Goal: Task Accomplishment & Management: Use online tool/utility

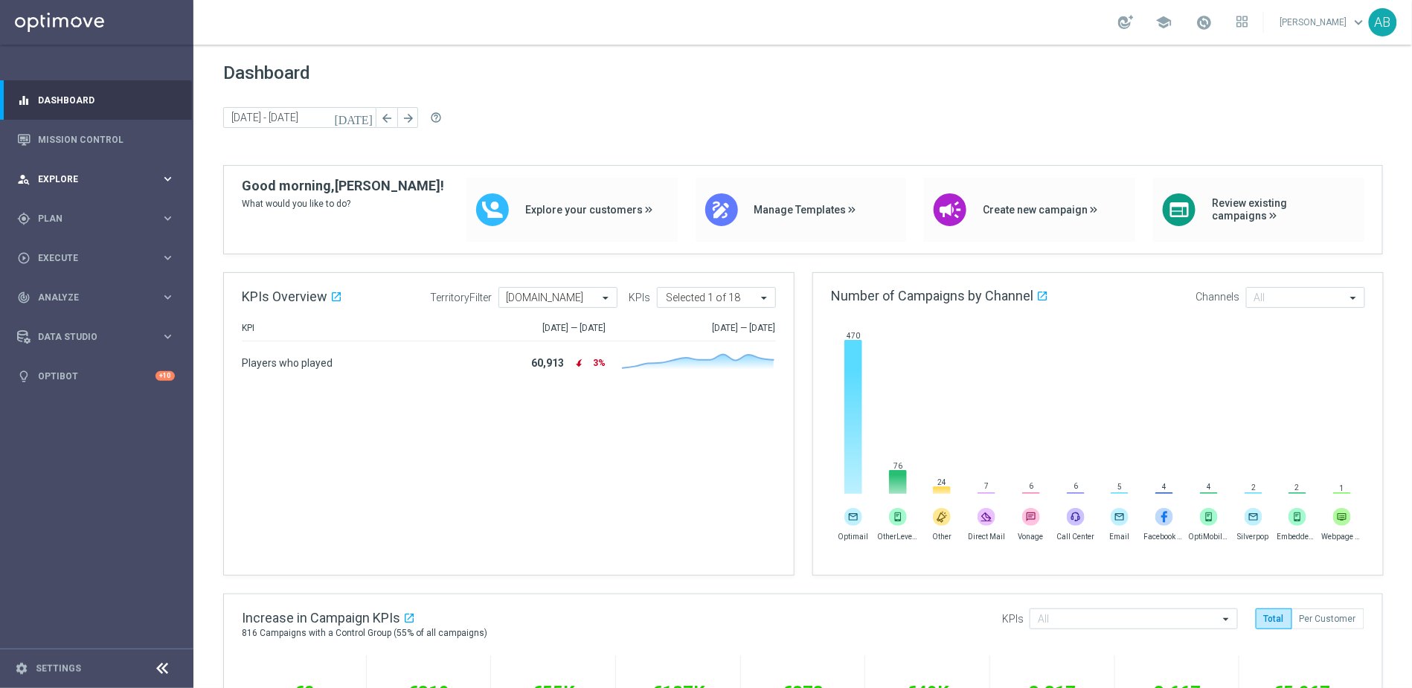
click at [88, 175] on span "Explore" at bounding box center [99, 179] width 123 height 9
click at [94, 211] on link "Customer Explorer" at bounding box center [97, 210] width 116 height 12
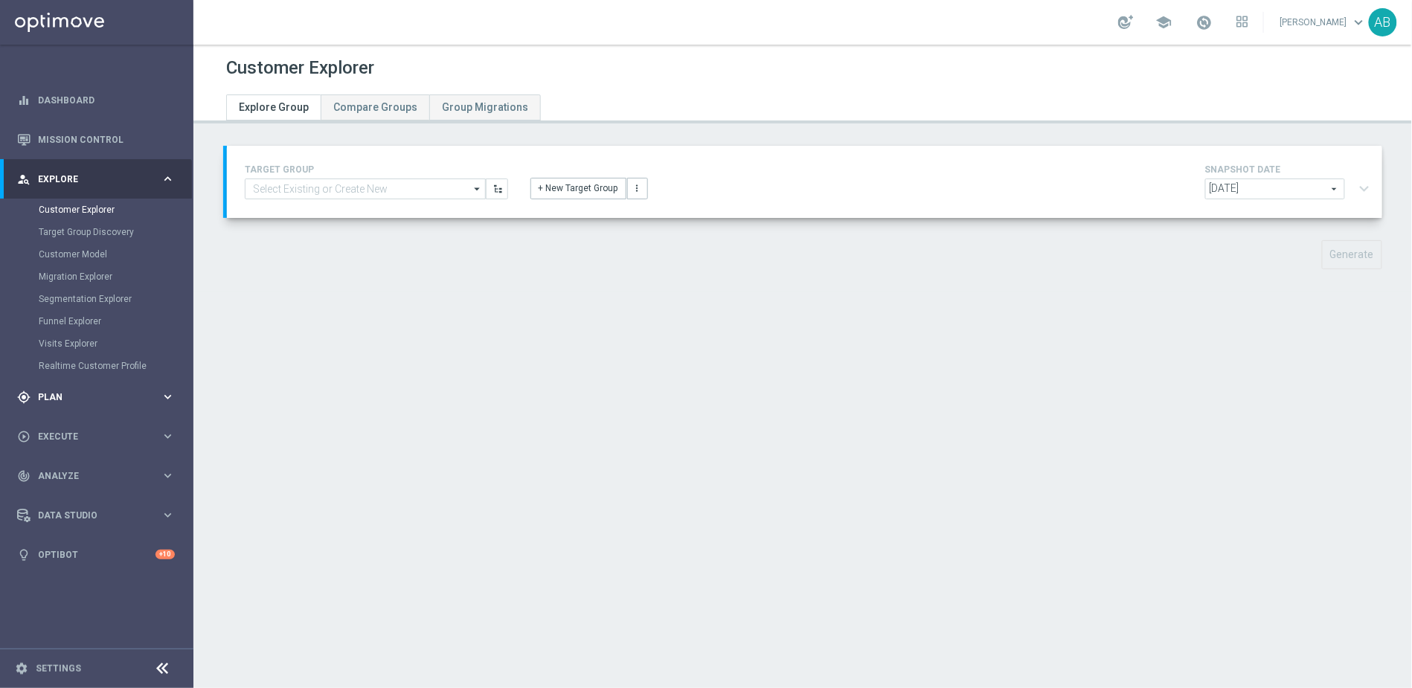
click at [61, 400] on span "Plan" at bounding box center [99, 397] width 123 height 9
click at [80, 301] on accordion "Templates keyboard_arrow_right Optimail OptiMobile In-App OptiMobile Push Embed…" at bounding box center [115, 294] width 153 height 22
click at [75, 297] on span "Templates" at bounding box center [92, 293] width 106 height 9
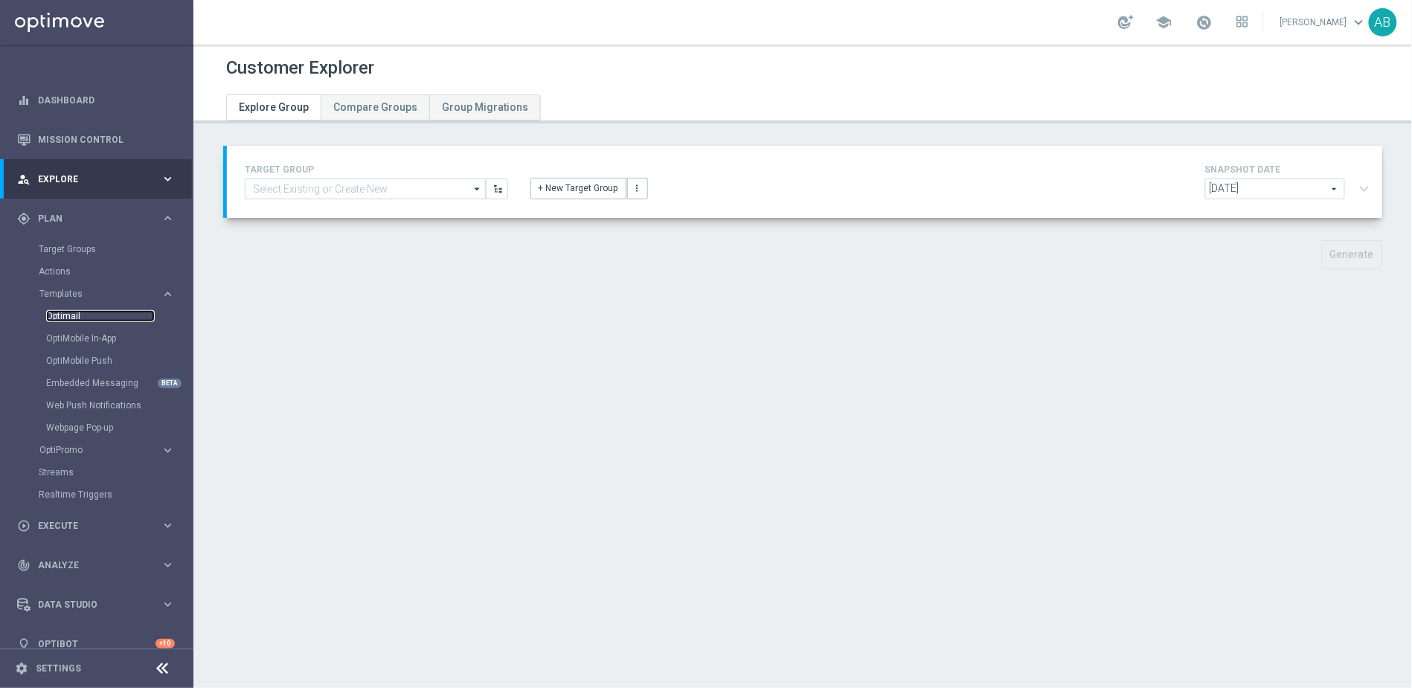
click at [79, 315] on link "Optimail" at bounding box center [100, 316] width 109 height 12
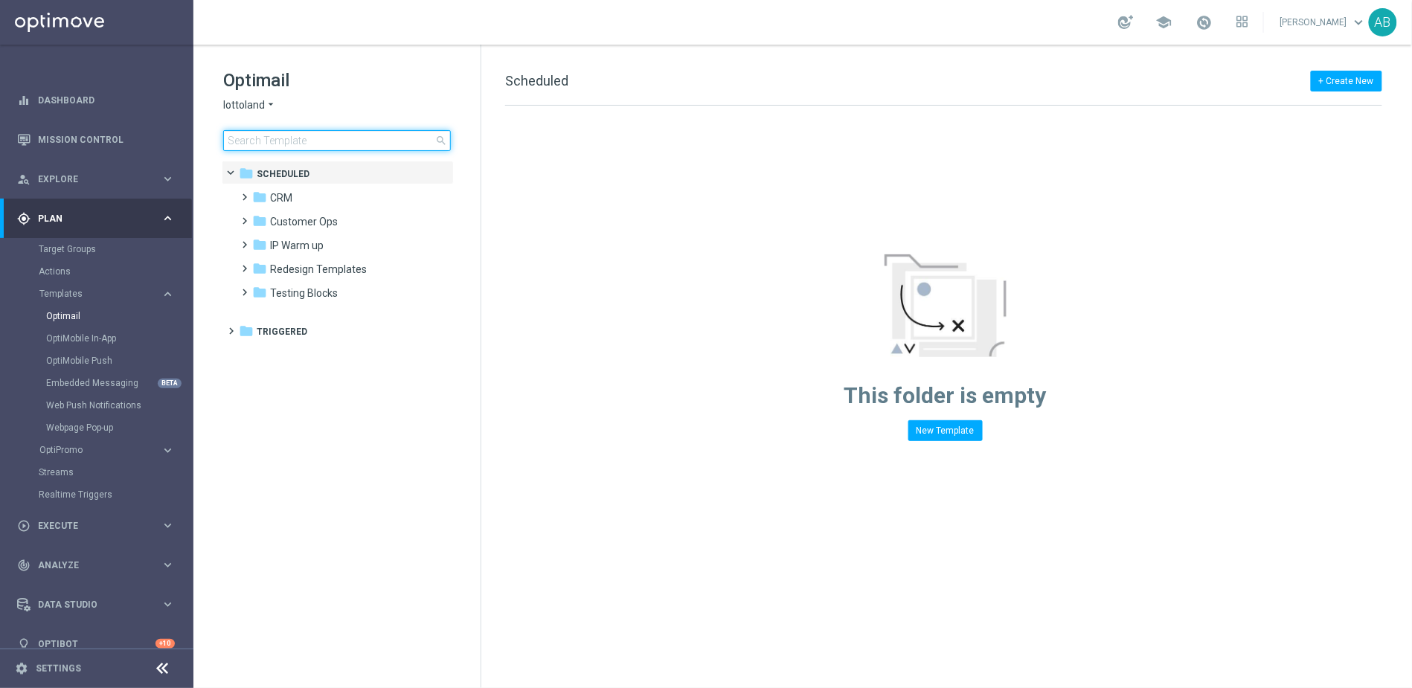
click at [348, 137] on input at bounding box center [337, 140] width 228 height 21
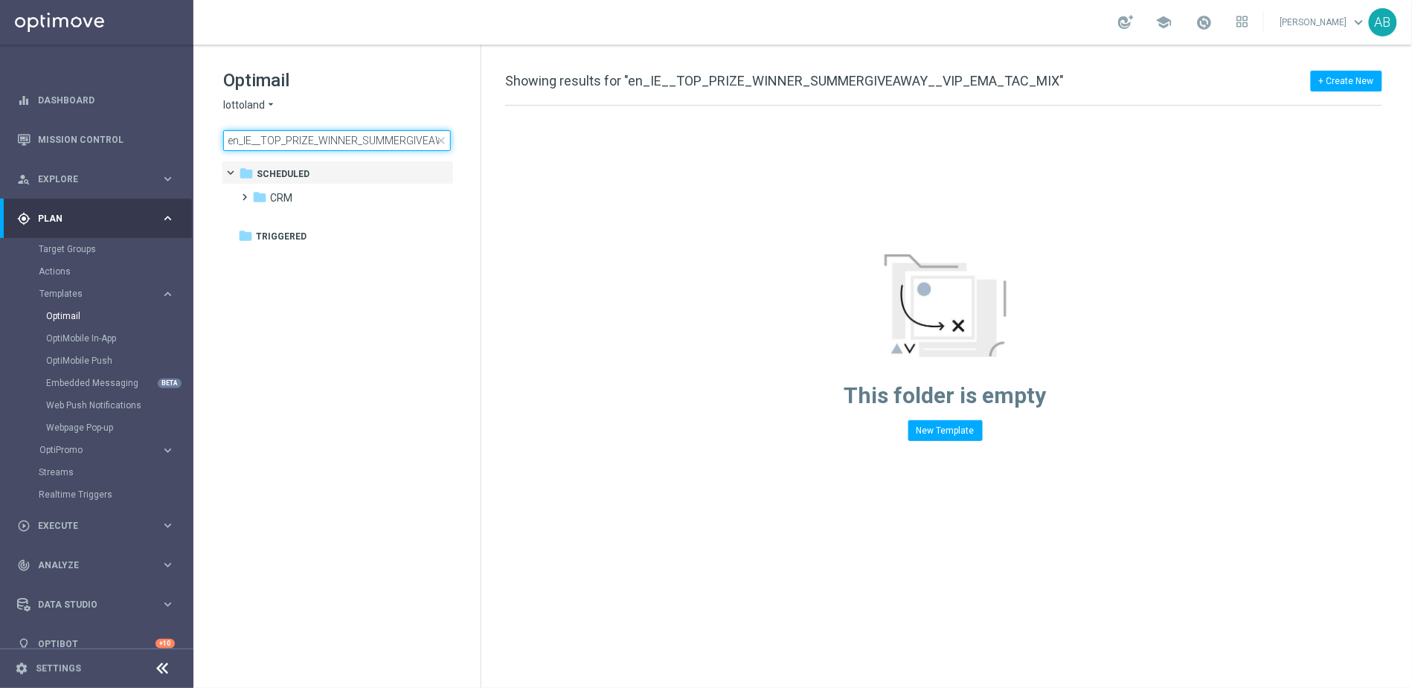
scroll to position [0, 113]
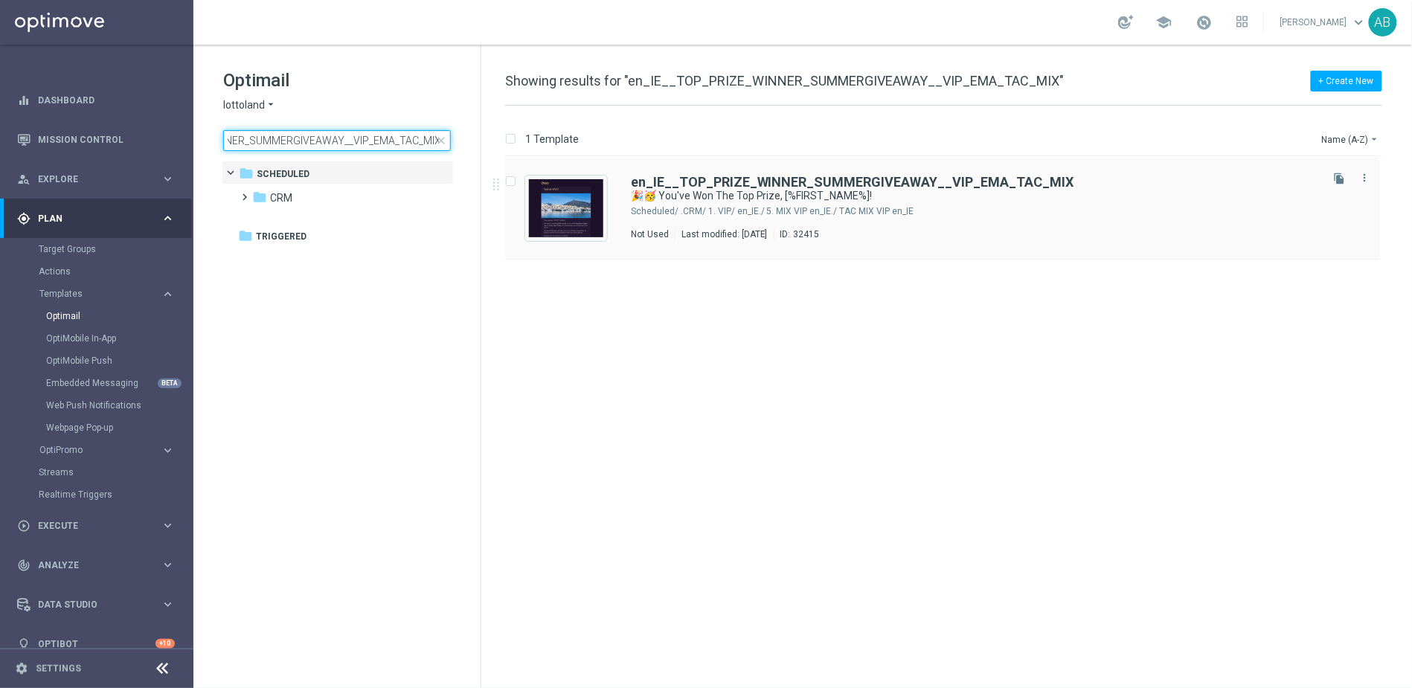
type input "en_IE__TOP_PRIZE_WINNER_SUMMERGIVEAWAY__VIP_EMA_TAC_MIX"
click at [840, 174] on div "en_IE__TOP_PRIZE_WINNER_SUMMERGIVEAWAY__VIP_EMA_TAC_MIX 🎉🥳 You've Won The Top P…" at bounding box center [943, 208] width 876 height 103
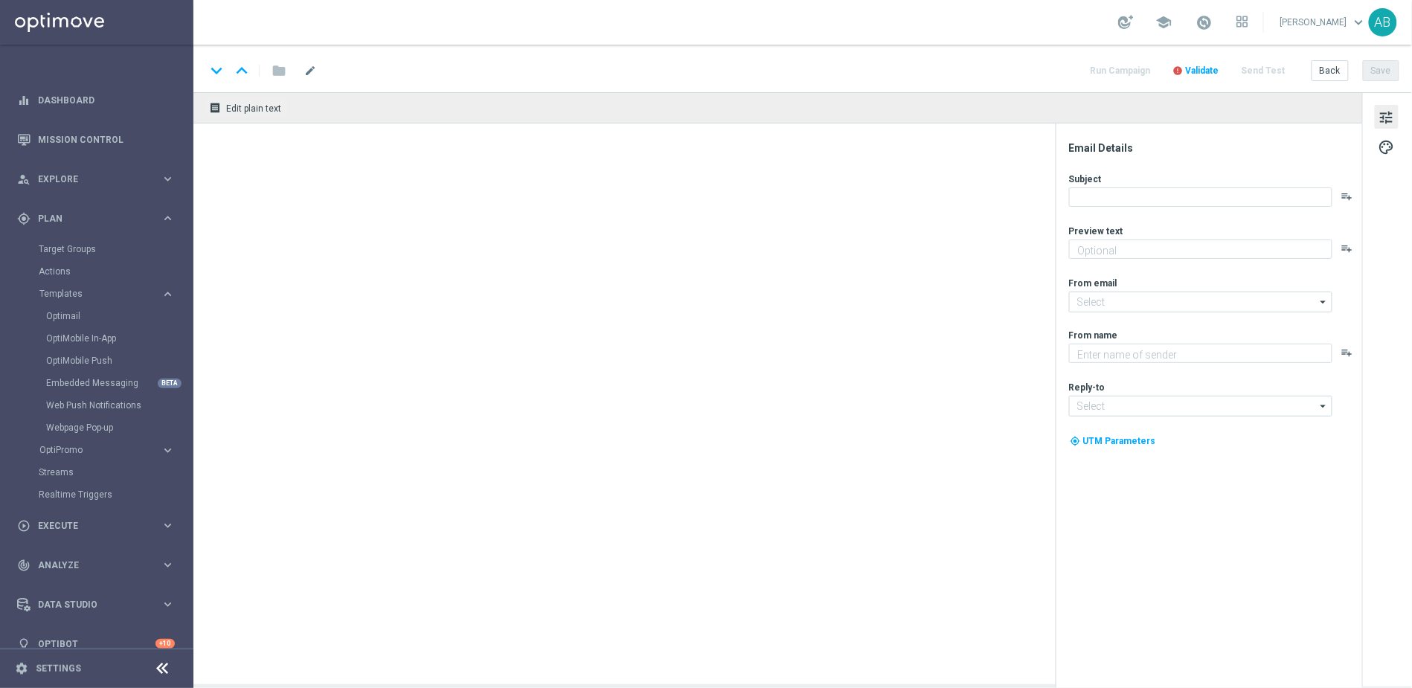
type textarea "A Luxurious 3-night stay at a 5-[GEOGRAPHIC_DATA]"
type input "[EMAIL_ADDRESS][DOMAIN_NAME]"
type textarea "Lottoland"
type input "[EMAIL_ADDRESS][DOMAIN_NAME]"
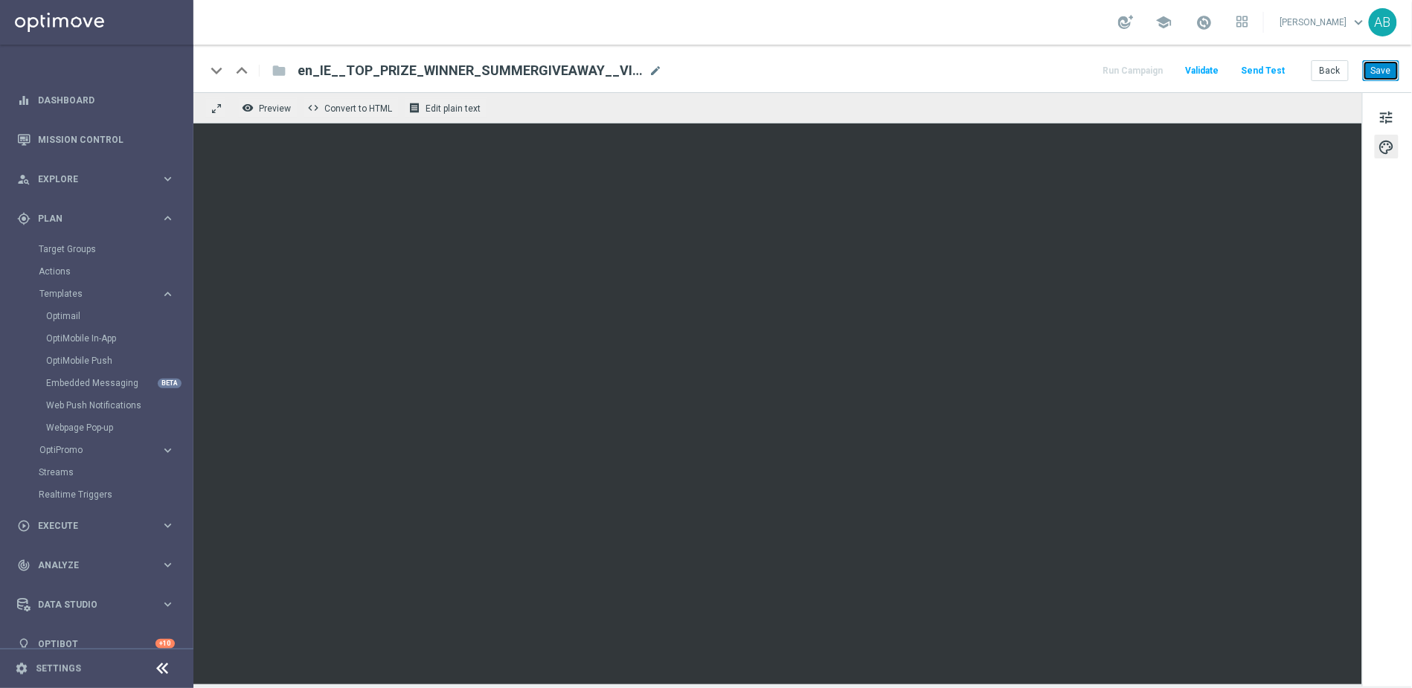
click at [1381, 74] on button "Save" at bounding box center [1381, 70] width 36 height 21
click at [452, 100] on button "receipt Edit plain text" at bounding box center [446, 107] width 83 height 19
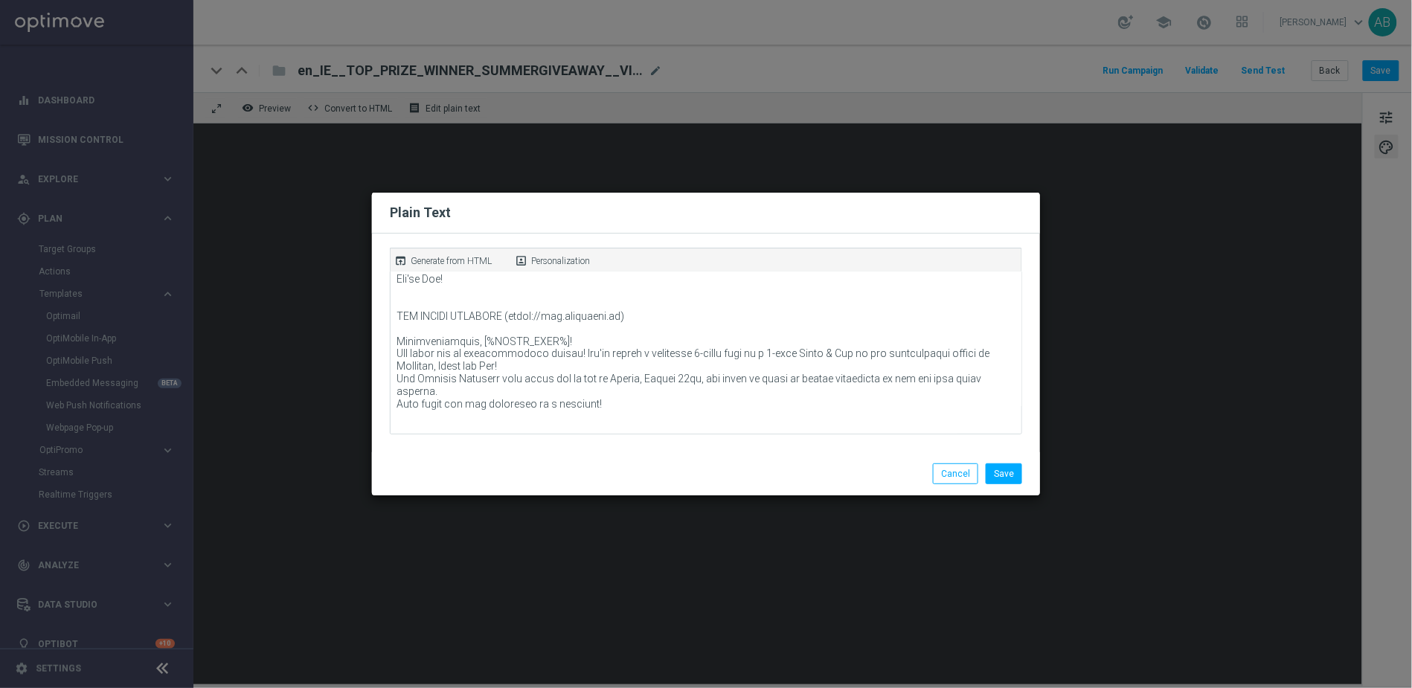
scroll to position [52, 0]
click at [1008, 475] on button "Save" at bounding box center [1004, 474] width 36 height 21
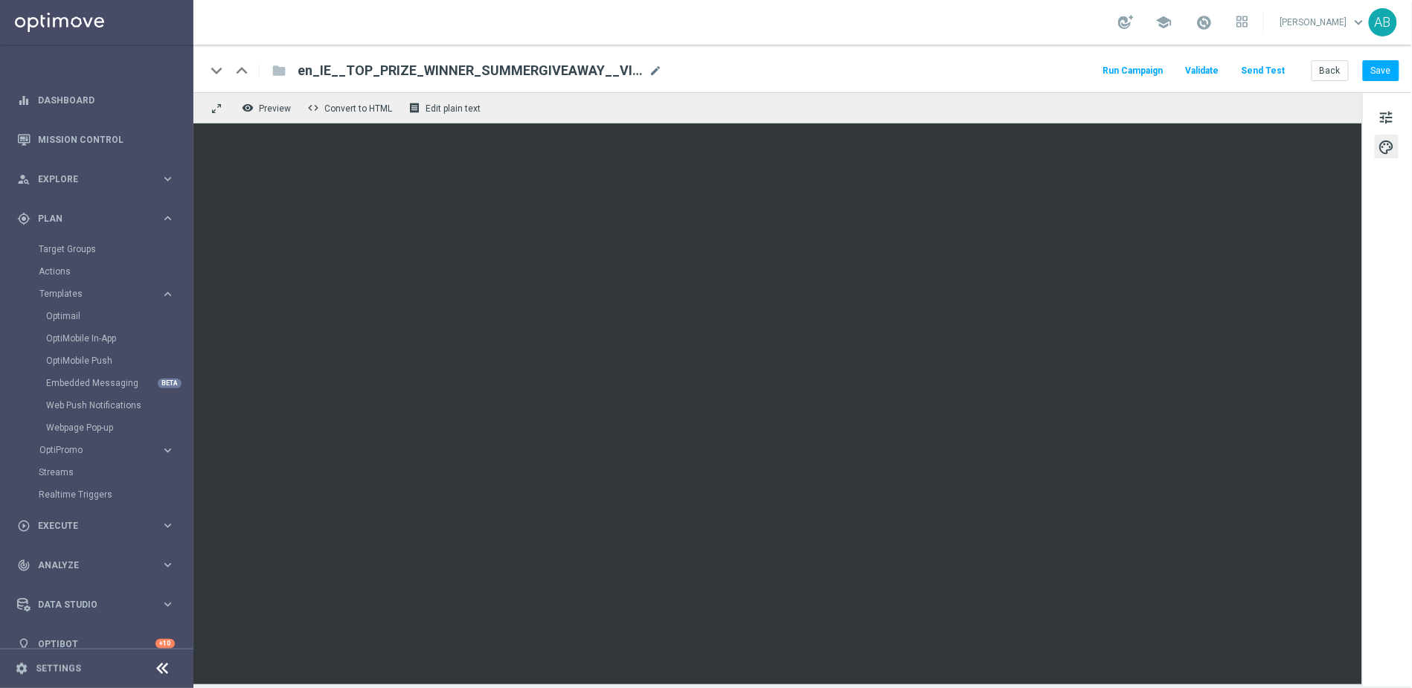
click at [1059, 55] on div "keyboard_arrow_down keyboard_arrow_up folder en_IE__TOP_PRIZE_WINNER_SUMMERGIVE…" at bounding box center [802, 69] width 1219 height 48
click at [275, 112] on span "Preview" at bounding box center [275, 108] width 32 height 10
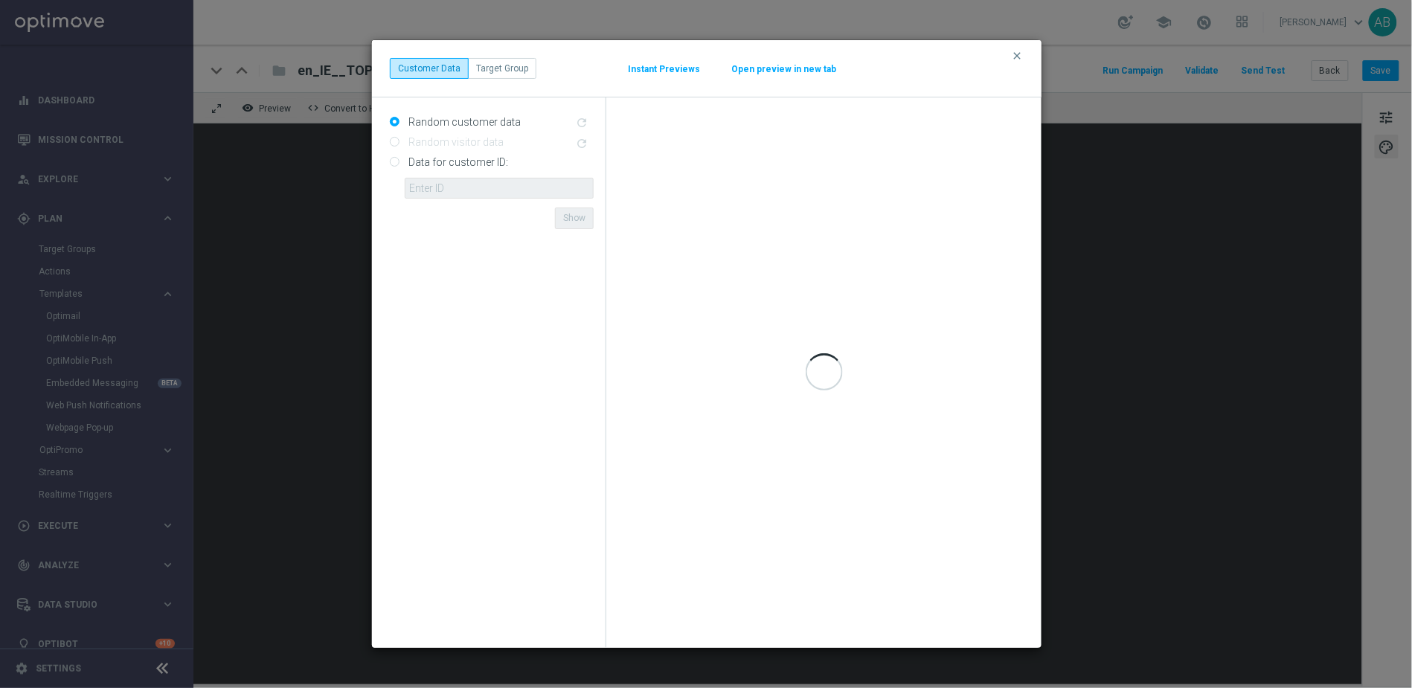
click at [451, 163] on label "Data for customer ID:" at bounding box center [456, 161] width 103 height 13
click at [400, 163] on input "Data for customer ID:" at bounding box center [395, 163] width 10 height 10
radio input "true"
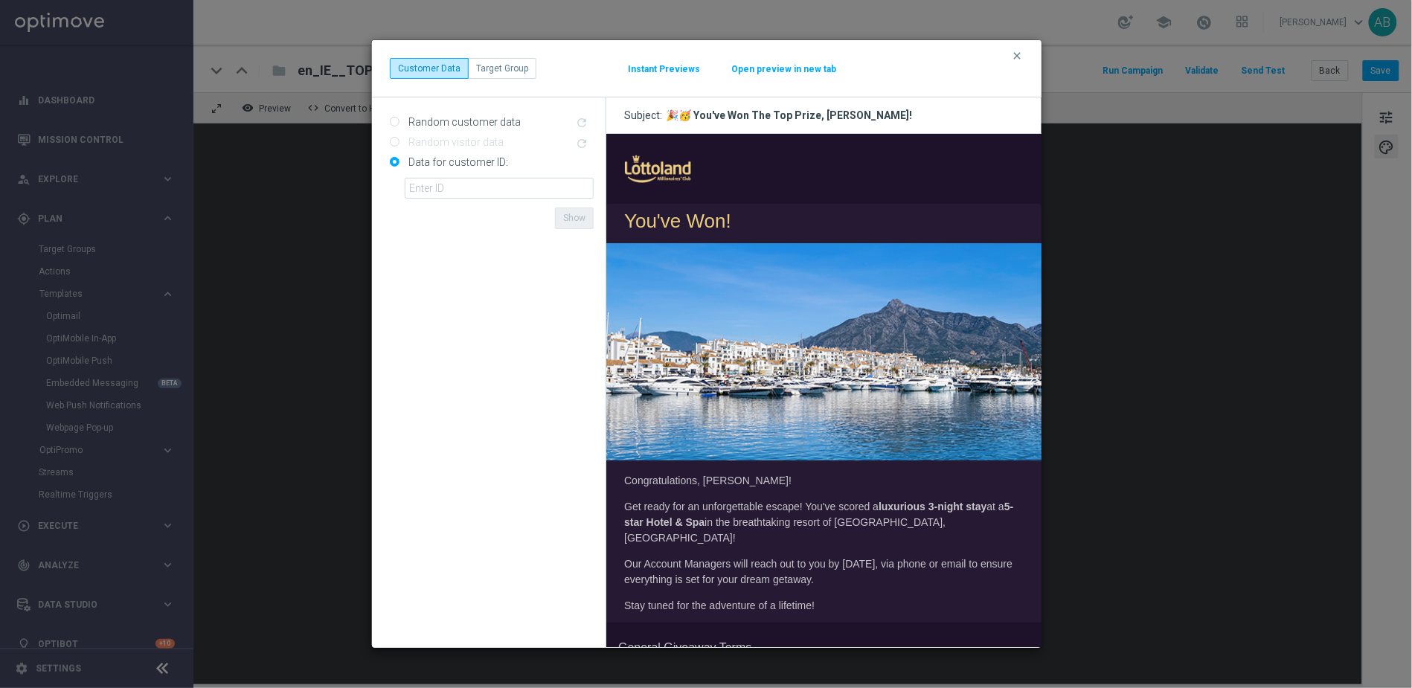
scroll to position [0, 0]
click at [1029, 51] on div "clear Customer Data Target Group Instant Previews Open preview in new tab" at bounding box center [707, 68] width 670 height 57
click at [1022, 55] on icon "clear" at bounding box center [1017, 56] width 12 height 12
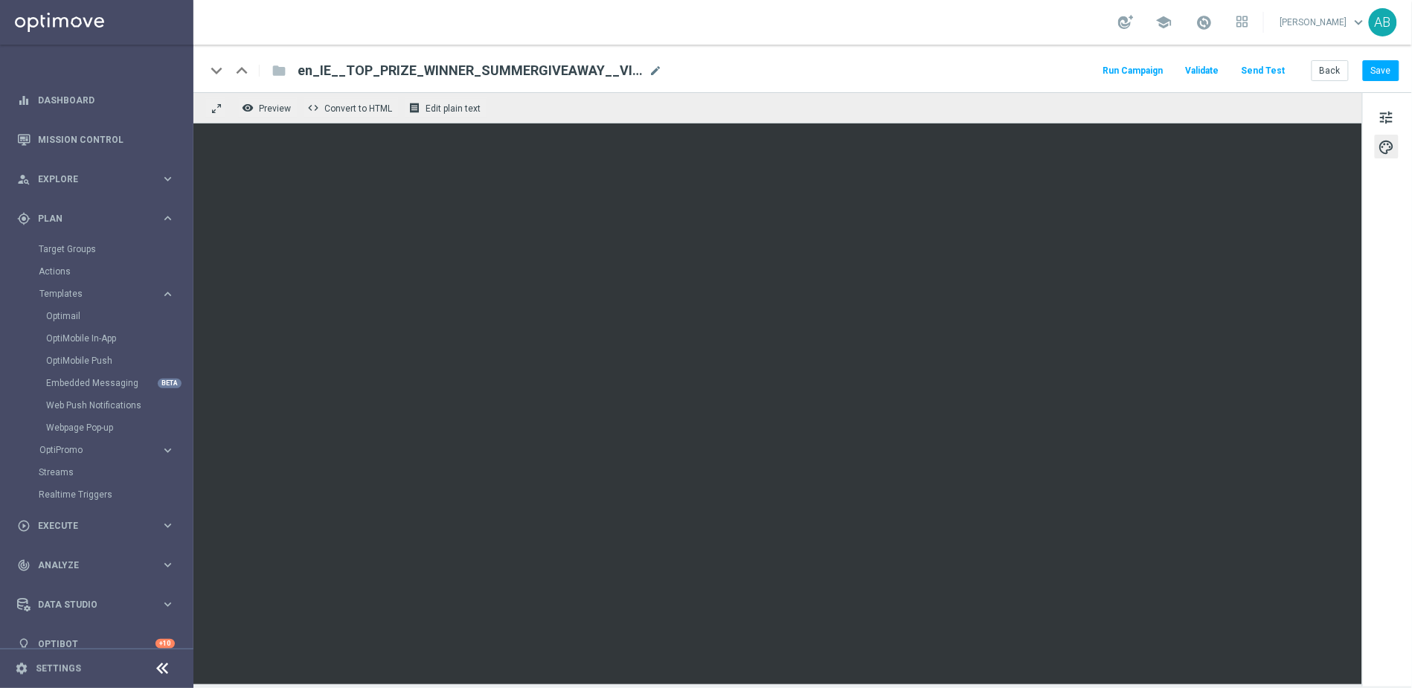
click at [1260, 74] on button "Send Test" at bounding box center [1264, 71] width 48 height 20
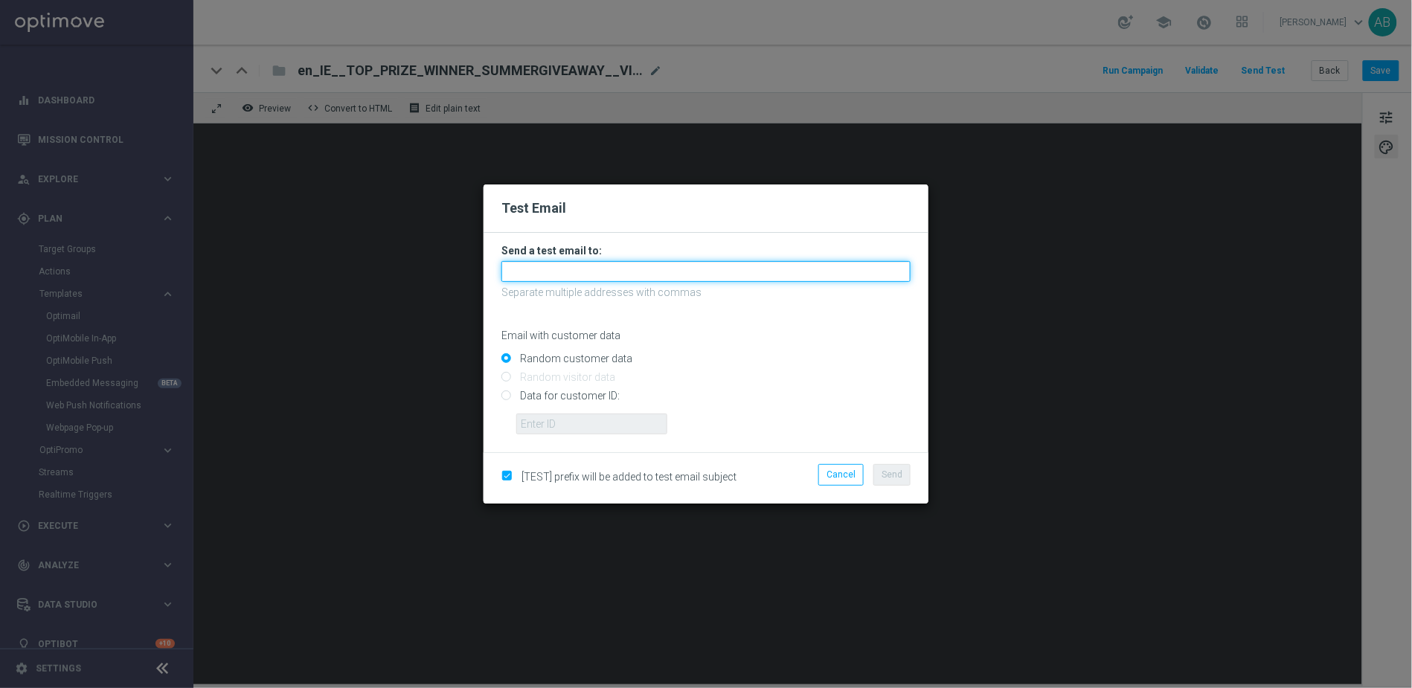
click at [592, 280] on input "text" at bounding box center [705, 271] width 409 height 21
paste input "[PERSON_NAME][EMAIL_ADDRESS][PERSON_NAME][DOMAIN_NAME]"
type input "[PERSON_NAME][EMAIL_ADDRESS][DOMAIN_NAME],[PERSON_NAME][DOMAIN_NAME][EMAIL_ADDR…"
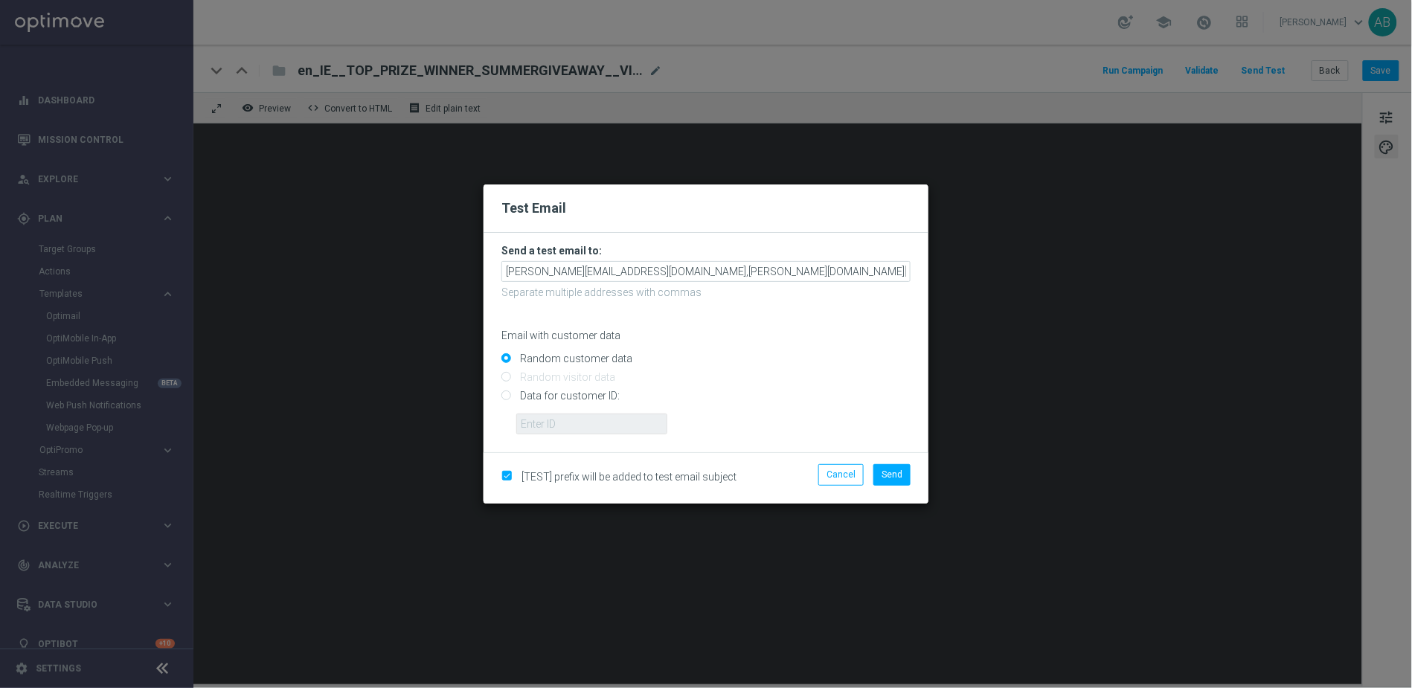
click at [563, 307] on div "Email with customer data" at bounding box center [705, 322] width 409 height 39
click at [900, 479] on span "Send" at bounding box center [892, 474] width 21 height 10
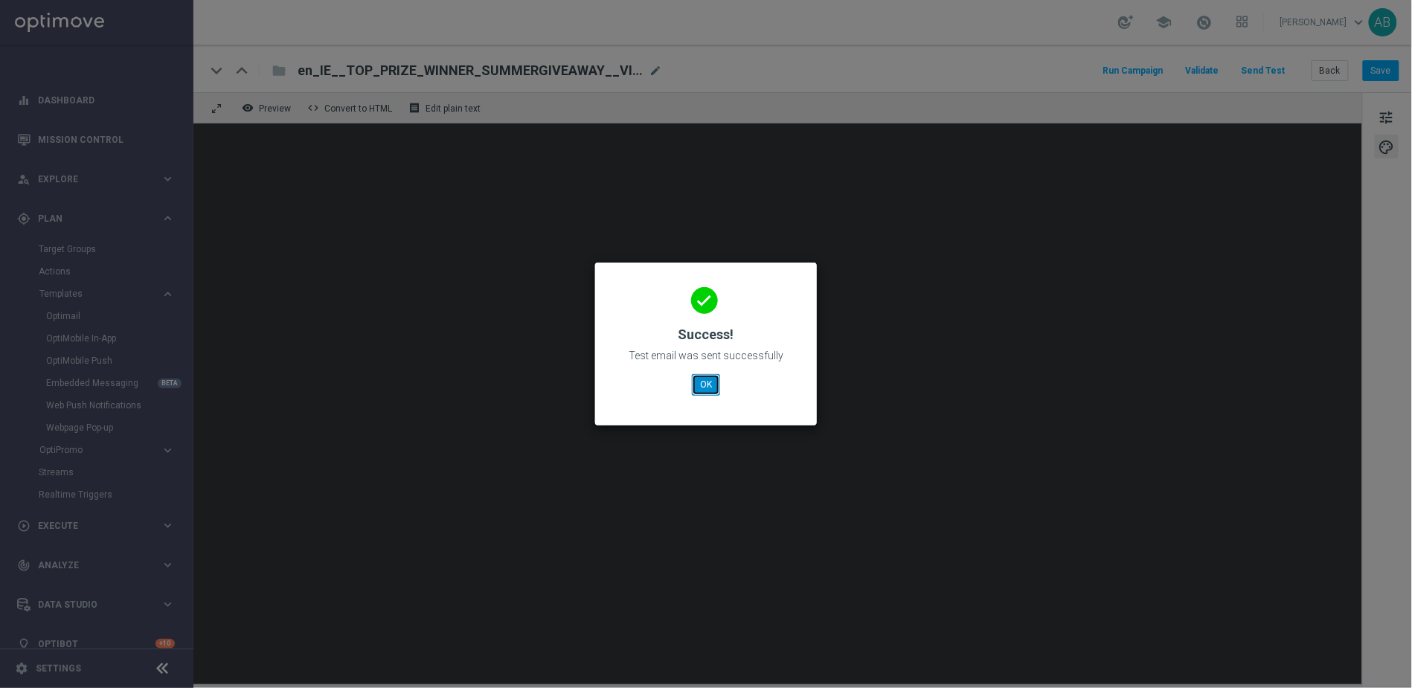
click at [699, 388] on button "OK" at bounding box center [706, 384] width 28 height 21
